Goal: Information Seeking & Learning: Learn about a topic

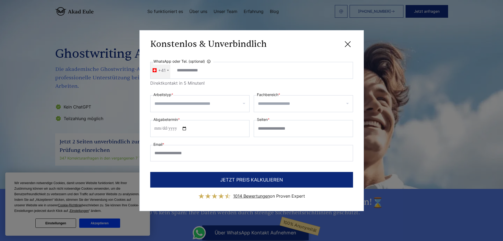
click at [96, 225] on div "**********" at bounding box center [251, 120] width 503 height 241
click at [349, 41] on icon at bounding box center [348, 44] width 11 height 11
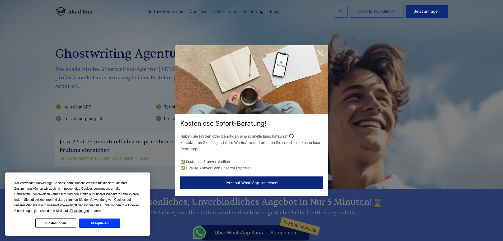
click at [84, 228] on div "Wir verwenden notwendige Cookies, damit unsere Website funktioniert. Mit Ihrer …" at bounding box center [77, 203] width 145 height 63
click at [93, 219] on button "Akzeptieren" at bounding box center [99, 222] width 41 height 9
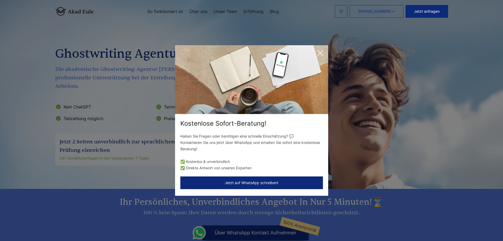
click at [255, 183] on button "Jetzt auf WhatsApp schreiben!" at bounding box center [251, 182] width 143 height 13
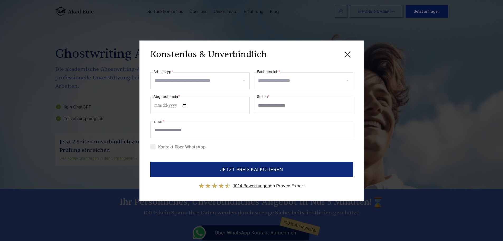
click at [350, 57] on icon at bounding box center [347, 54] width 5 height 5
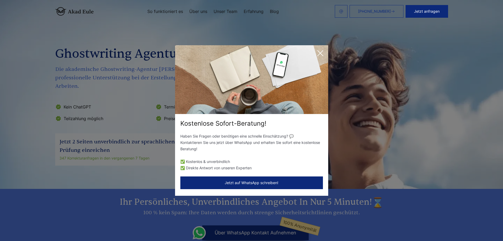
click at [317, 54] on icon at bounding box center [320, 53] width 11 height 11
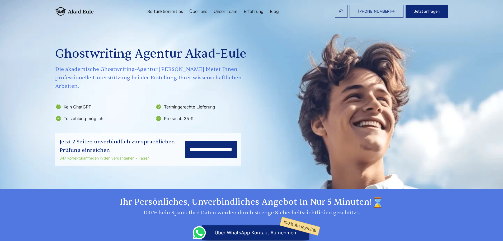
click at [383, 13] on span "[PHONE_NUMBER]" at bounding box center [374, 11] width 33 height 4
click at [357, 16] on link "[PHONE_NUMBER]" at bounding box center [377, 11] width 54 height 13
click at [178, 9] on link "So funktioniert es" at bounding box center [165, 11] width 36 height 4
click at [219, 13] on link "Unser Team" at bounding box center [226, 11] width 24 height 4
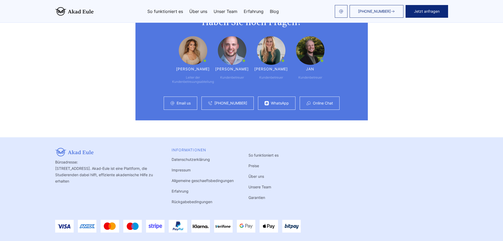
scroll to position [1349, 0]
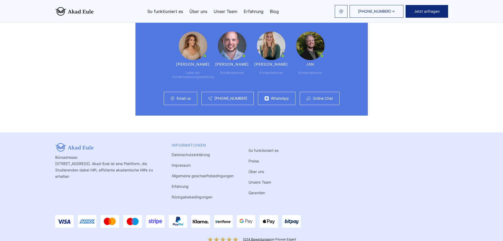
drag, startPoint x: 256, startPoint y: 83, endPoint x: 198, endPoint y: 81, distance: 57.6
click at [198, 92] on div "Email us +49 441 93168043 WhatsApp Online Chat" at bounding box center [251, 98] width 211 height 13
click at [110, 60] on div "Haben Sie noch Fragen? Maria Leiter der Kundenbetreuungsabteilung Günther Kunde…" at bounding box center [252, 59] width 406 height 114
click at [280, 92] on div "WhatsApp" at bounding box center [277, 98] width 38 height 13
click at [319, 96] on link "Online Chat" at bounding box center [323, 98] width 20 height 4
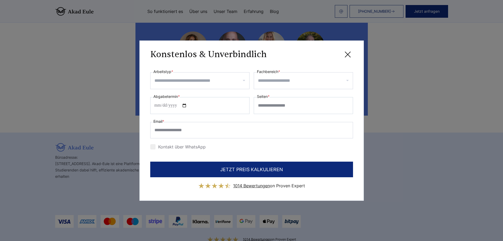
click at [348, 53] on icon at bounding box center [348, 54] width 11 height 11
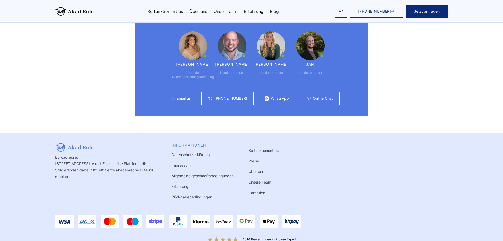
click at [279, 96] on link "WhatsApp" at bounding box center [280, 98] width 18 height 4
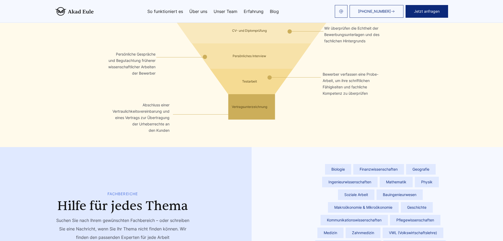
scroll to position [952, 0]
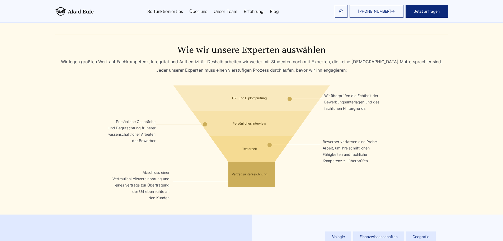
click at [201, 12] on link "Über uns" at bounding box center [198, 11] width 18 height 4
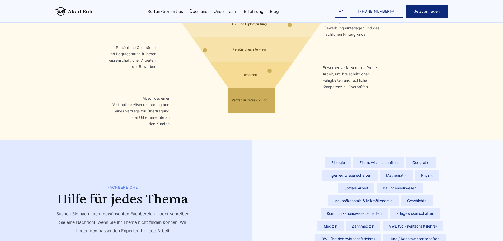
scroll to position [952, 0]
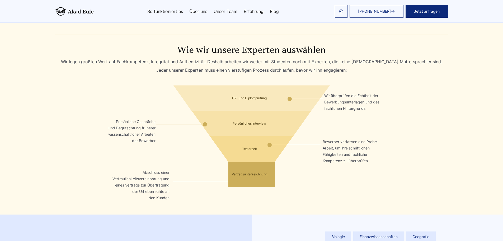
click at [233, 13] on link "Unser Team" at bounding box center [226, 11] width 24 height 4
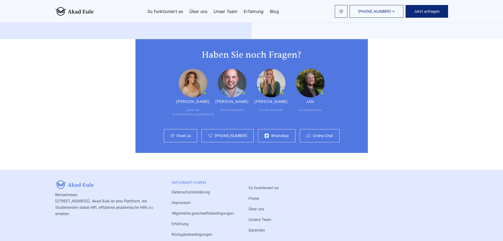
click at [251, 12] on link "Erfahrung" at bounding box center [254, 11] width 20 height 4
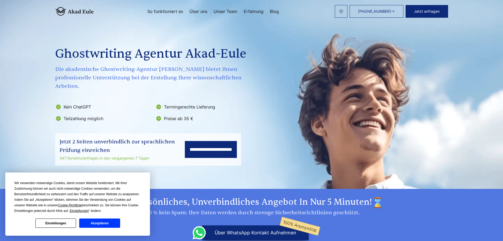
scroll to position [26, 0]
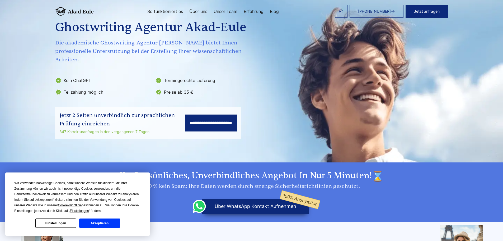
click at [107, 224] on button "Akzeptieren" at bounding box center [99, 222] width 41 height 9
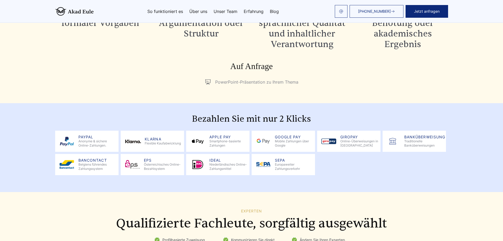
scroll to position [0, 0]
click at [409, 135] on span "Banküberweisung" at bounding box center [425, 137] width 41 height 4
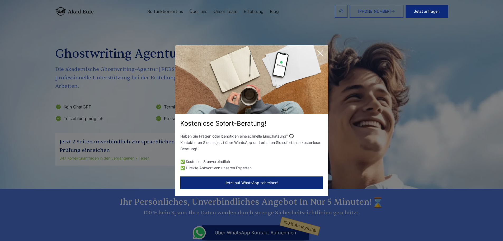
click at [320, 54] on icon at bounding box center [320, 53] width 11 height 11
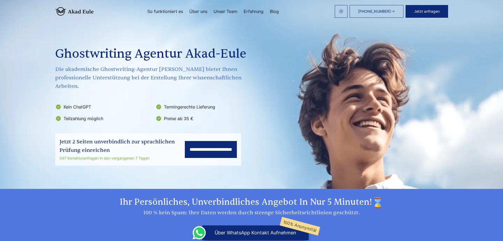
click at [251, 11] on link "Erfahrung" at bounding box center [254, 11] width 20 height 4
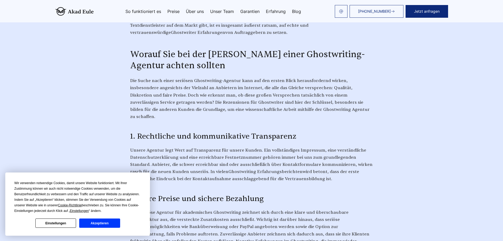
scroll to position [476, 0]
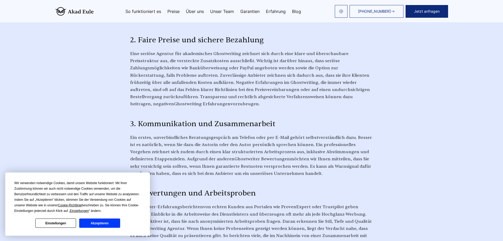
click at [92, 223] on button "Akzeptieren" at bounding box center [99, 222] width 41 height 9
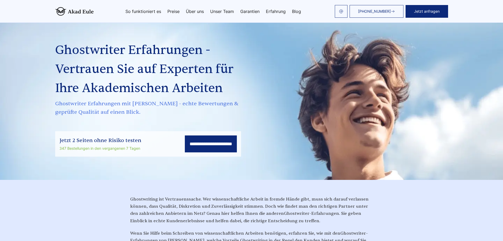
scroll to position [0, 0]
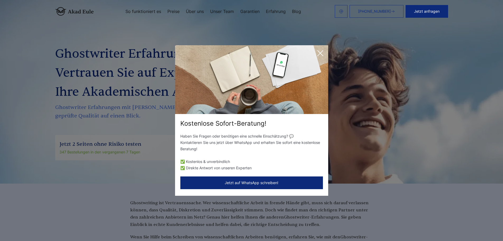
click at [316, 50] on icon at bounding box center [320, 53] width 11 height 11
